Goal: Transaction & Acquisition: Purchase product/service

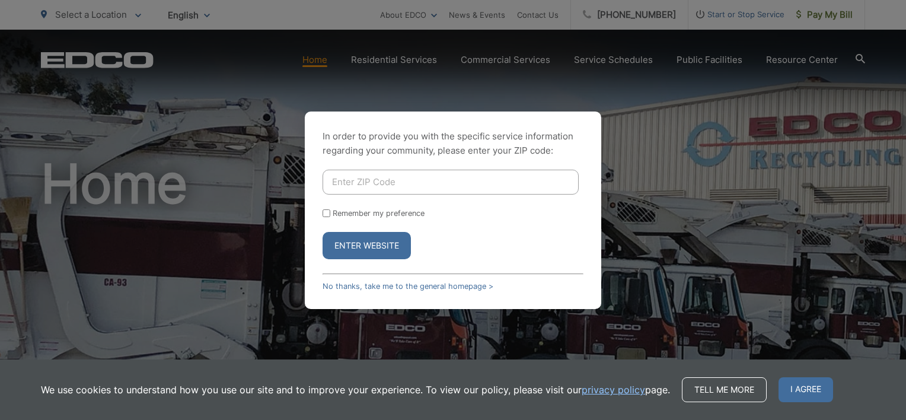
click at [326, 212] on input "Remember my preference" at bounding box center [327, 213] width 8 height 8
checkbox input "true"
click at [351, 183] on input "Enter ZIP Code" at bounding box center [451, 182] width 256 height 25
type input "91910"
click at [365, 246] on button "Enter Website" at bounding box center [367, 245] width 88 height 27
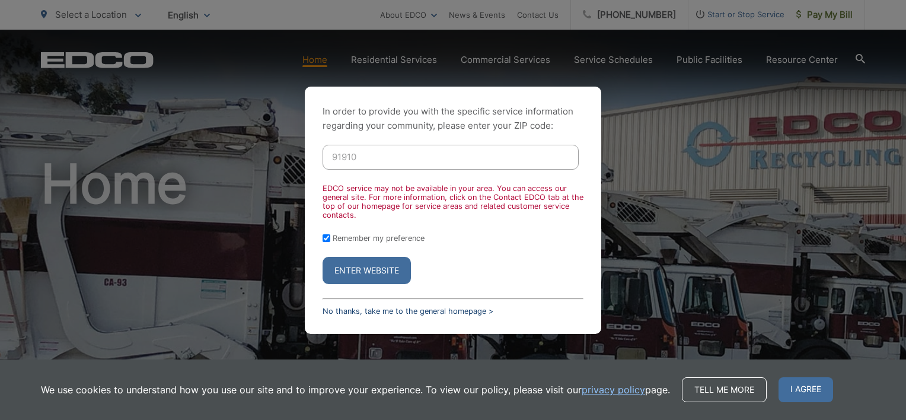
click at [375, 311] on link "No thanks, take me to the general homepage >" at bounding box center [408, 311] width 171 height 9
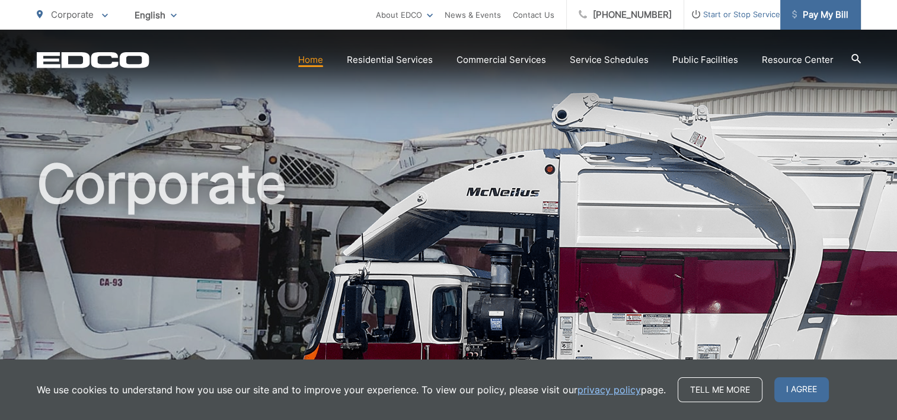
click at [814, 14] on span "Pay My Bill" at bounding box center [820, 15] width 56 height 14
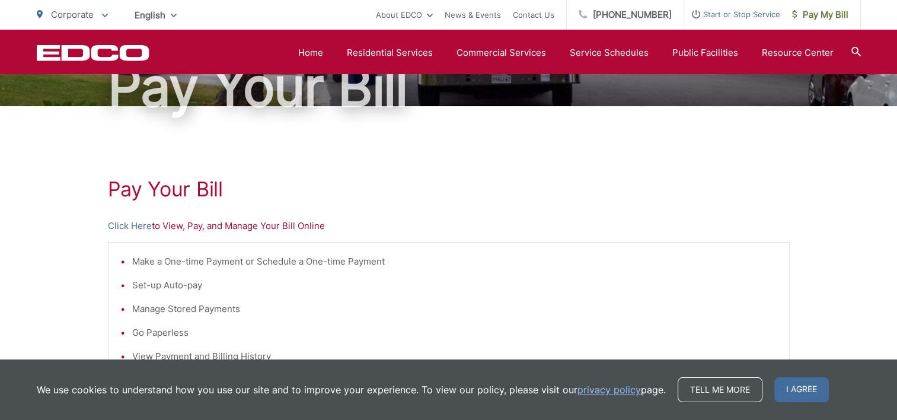
scroll to position [126, 0]
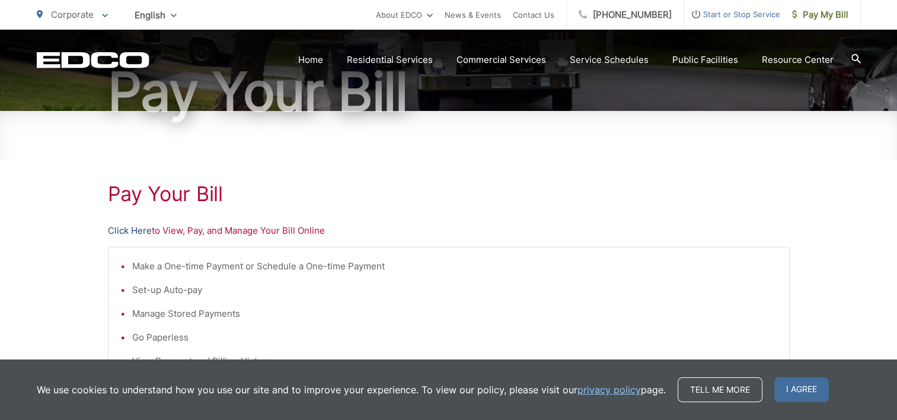
click at [125, 227] on link "Click Here" at bounding box center [130, 231] width 44 height 14
